Goal: Transaction & Acquisition: Book appointment/travel/reservation

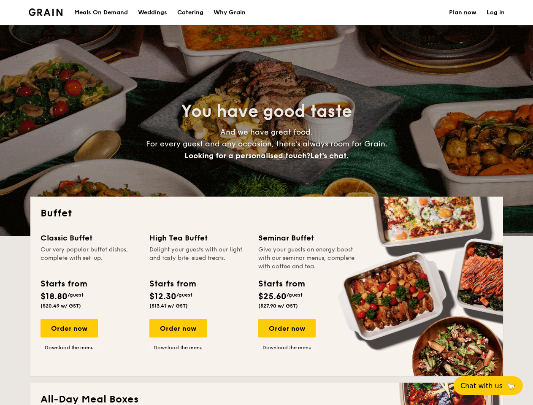
select select
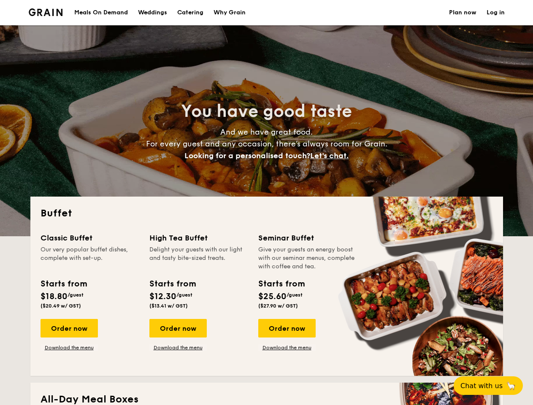
click at [266, 202] on div "Buffet Classic Buffet Our very popular buffet dishes, complete with set-up. Sta…" at bounding box center [266, 286] width 472 height 179
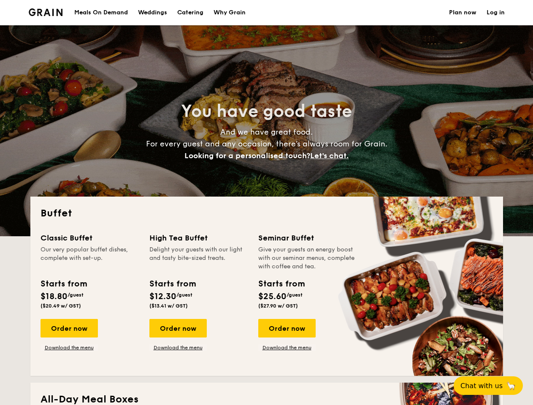
click at [495, 13] on link "Log in" at bounding box center [495, 12] width 18 height 25
click at [332, 156] on span "Let's chat." at bounding box center [329, 155] width 38 height 9
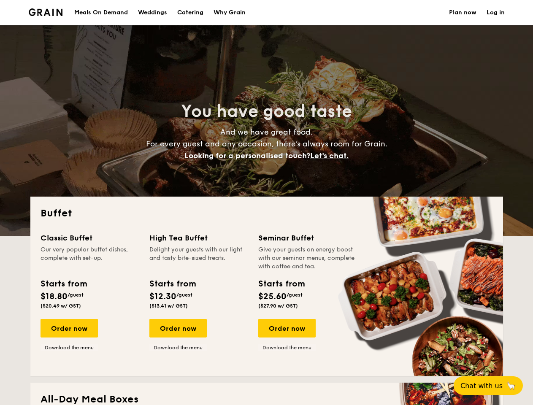
scroll to position [65, 0]
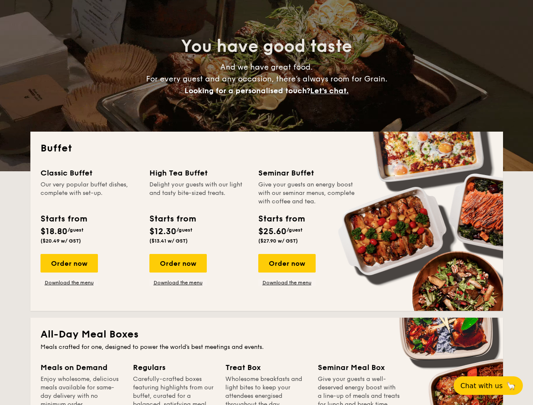
click at [69, 375] on div "Enjoy wholesome, delicious meals available for same-day delivery with no minimu…" at bounding box center [81, 392] width 82 height 34
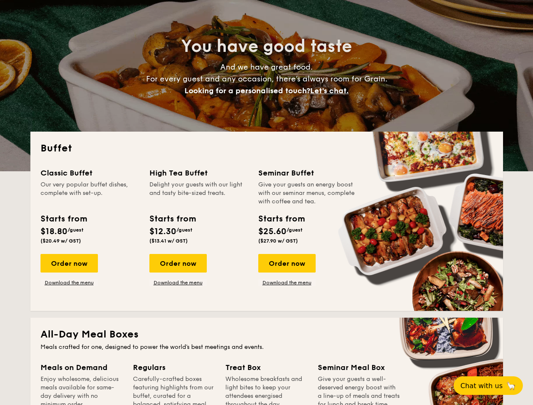
click at [493, 386] on span "Chat with us" at bounding box center [481, 386] width 42 height 8
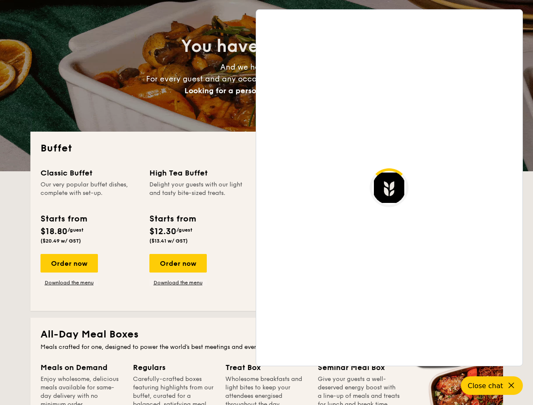
scroll to position [1448, 0]
